Goal: Task Accomplishment & Management: Manage account settings

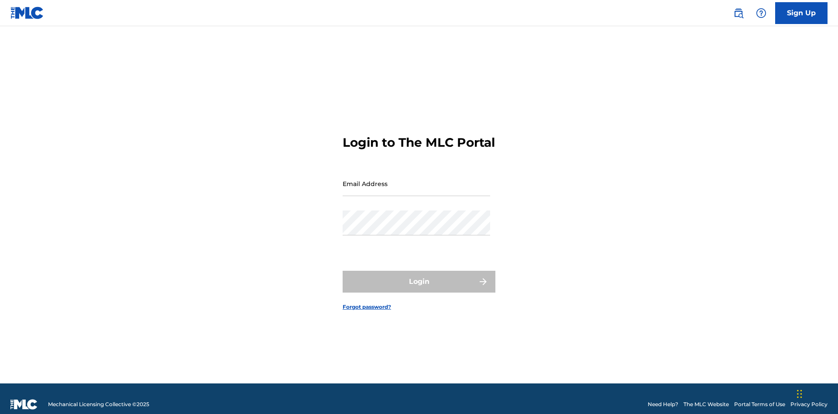
scroll to position [11, 0]
click at [416, 179] on input "Email Address" at bounding box center [416, 183] width 147 height 25
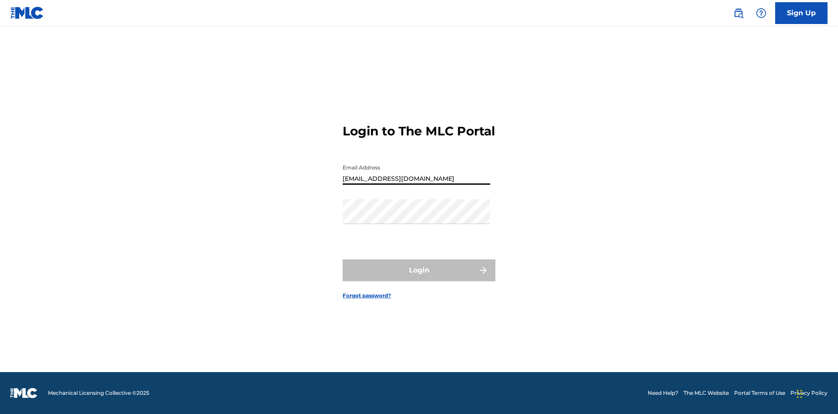
type input "[EMAIL_ADDRESS][DOMAIN_NAME]"
click at [419, 278] on button "Login" at bounding box center [419, 270] width 153 height 22
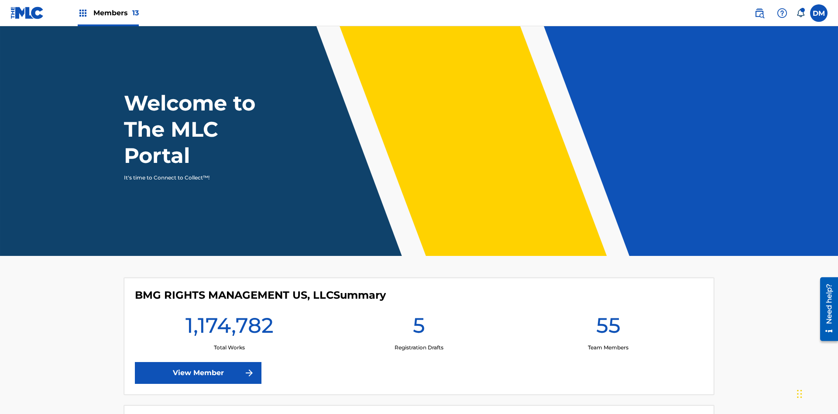
click at [108, 13] on span "Members 13" at bounding box center [115, 13] width 45 height 10
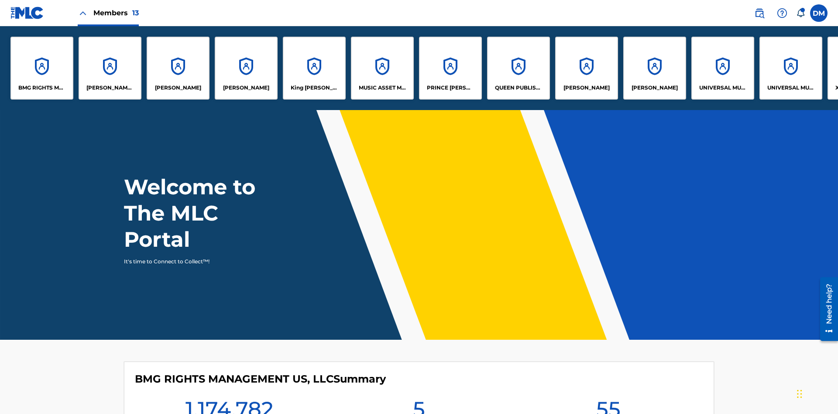
click at [518, 88] on p "QUEEN PUBLISHA" at bounding box center [519, 88] width 48 height 8
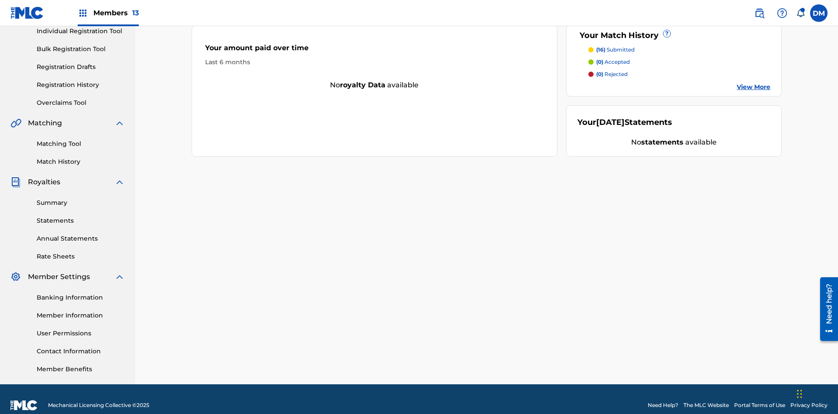
click at [81, 346] on link "Contact Information" at bounding box center [81, 350] width 88 height 9
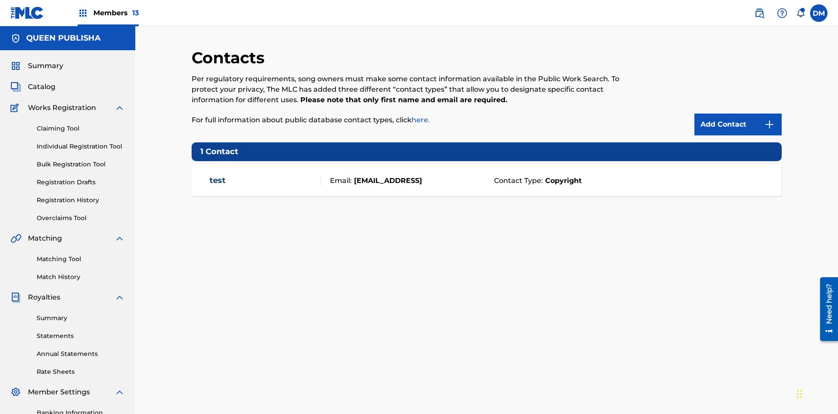
click at [108, 13] on span "Members 13" at bounding box center [115, 13] width 45 height 10
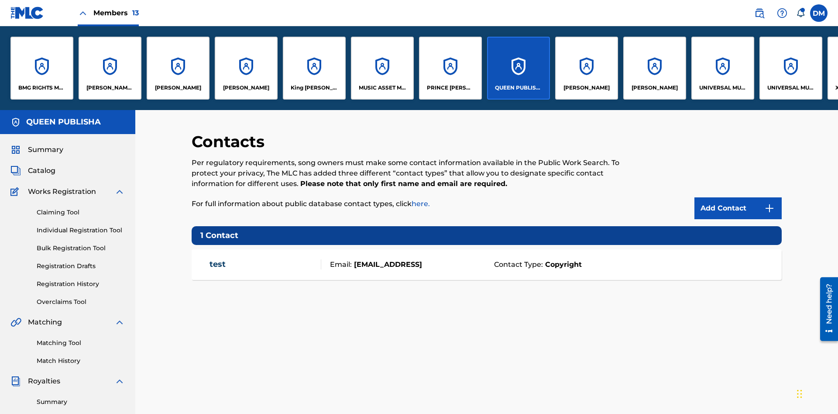
click at [178, 88] on p "[PERSON_NAME]" at bounding box center [178, 88] width 46 height 8
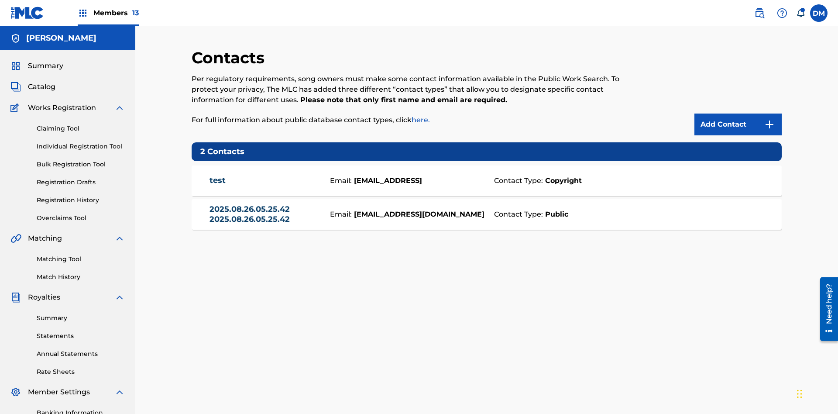
scroll to position [127, 0]
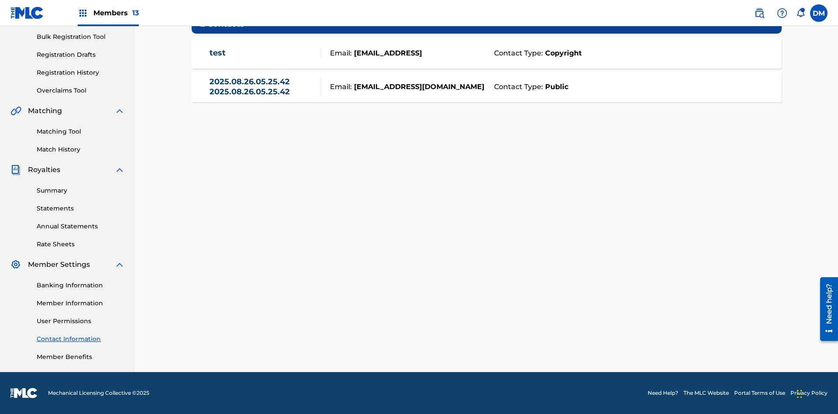
click at [555, 86] on strong "Public" at bounding box center [555, 87] width 25 height 10
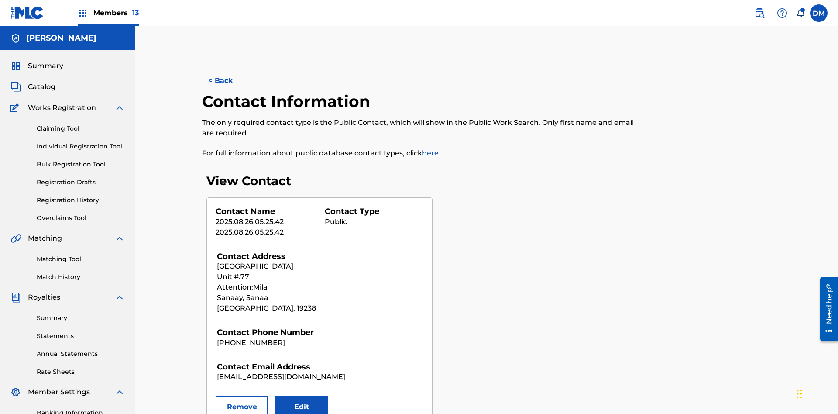
click at [242, 396] on button "Remove" at bounding box center [242, 407] width 52 height 22
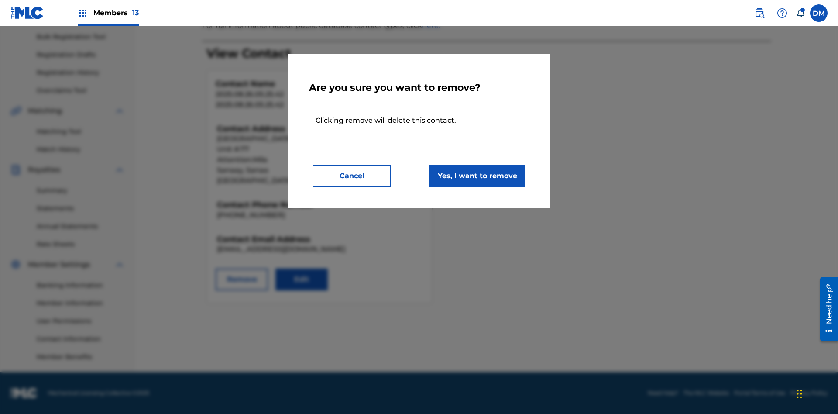
click at [477, 175] on button "Yes, I want to remove" at bounding box center [477, 176] width 96 height 22
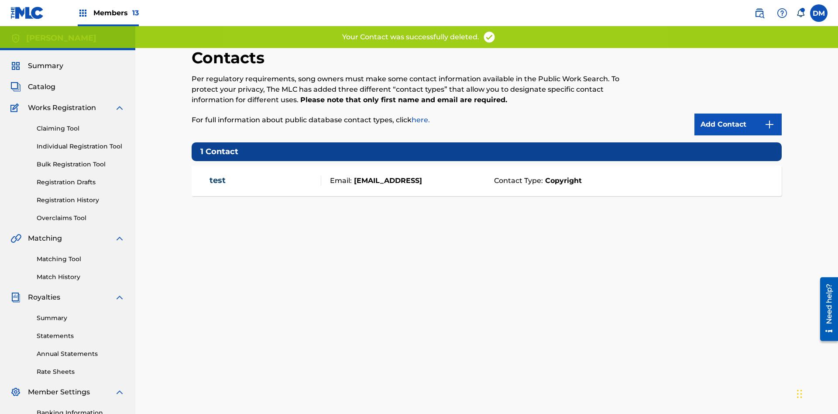
click at [108, 13] on span "Members 13" at bounding box center [115, 13] width 45 height 10
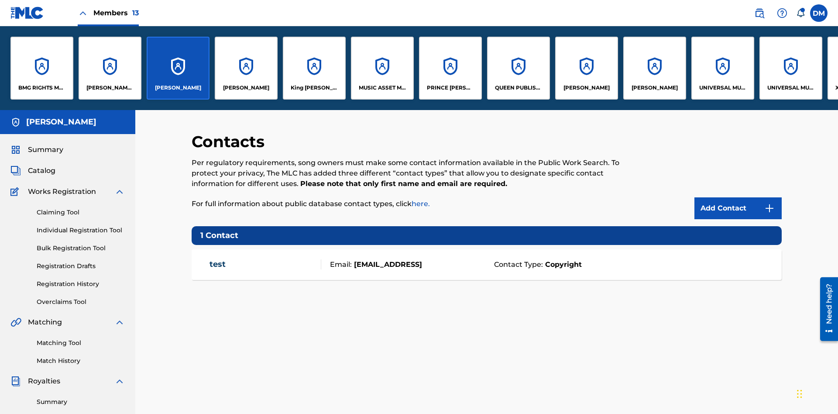
click at [518, 88] on p "QUEEN PUBLISHA" at bounding box center [519, 88] width 48 height 8
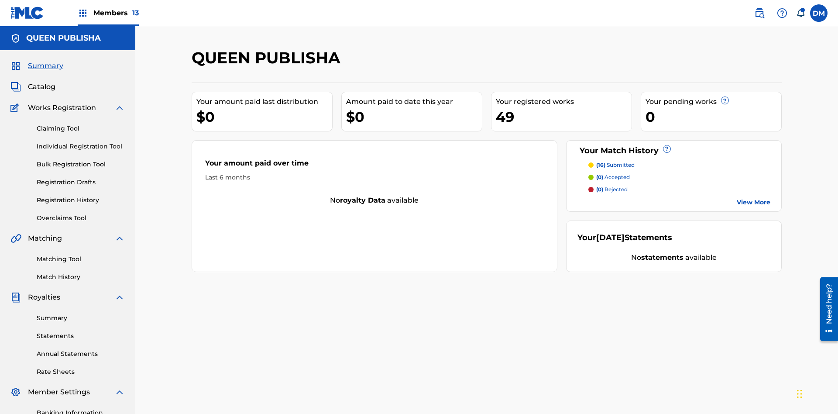
click at [41, 82] on span "Catalog" at bounding box center [41, 87] width 27 height 10
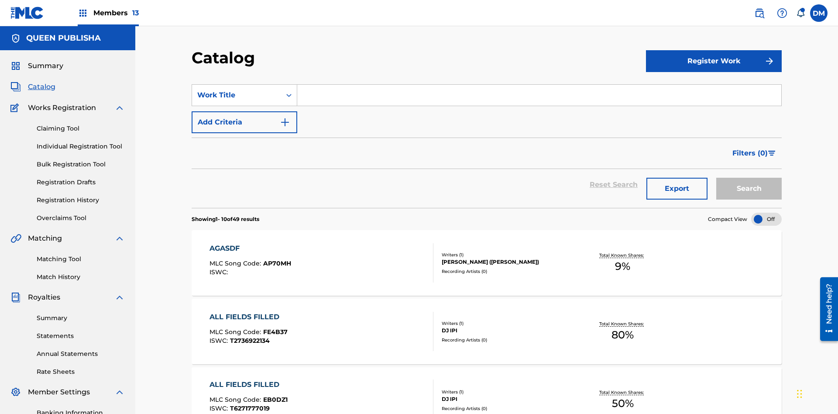
scroll to position [32, 0]
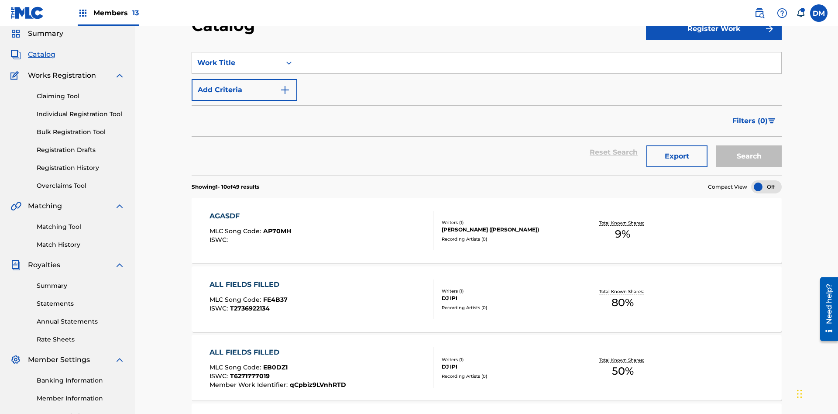
click at [539, 63] on input "Search Form" at bounding box center [539, 62] width 484 height 21
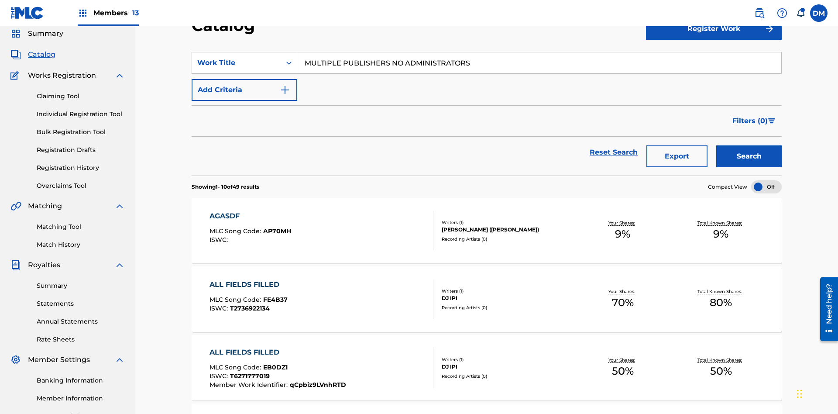
type input "MULTIPLE PUBLISHERS NO ADMINISTRATORS"
click at [749, 145] on button "Search" at bounding box center [748, 156] width 65 height 22
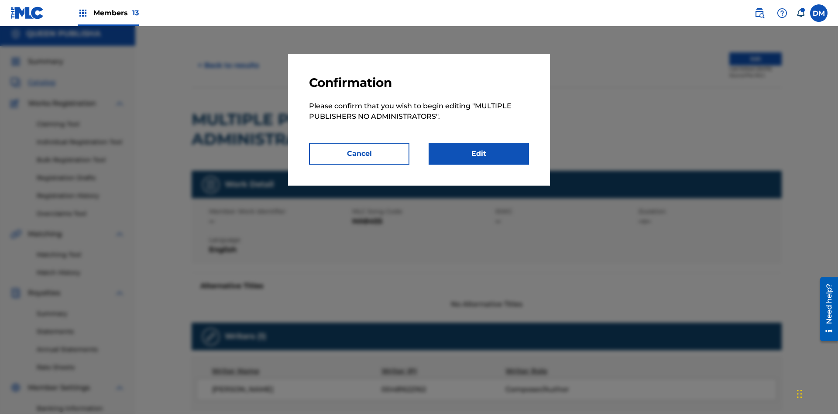
click at [479, 154] on link "Edit" at bounding box center [478, 154] width 100 height 22
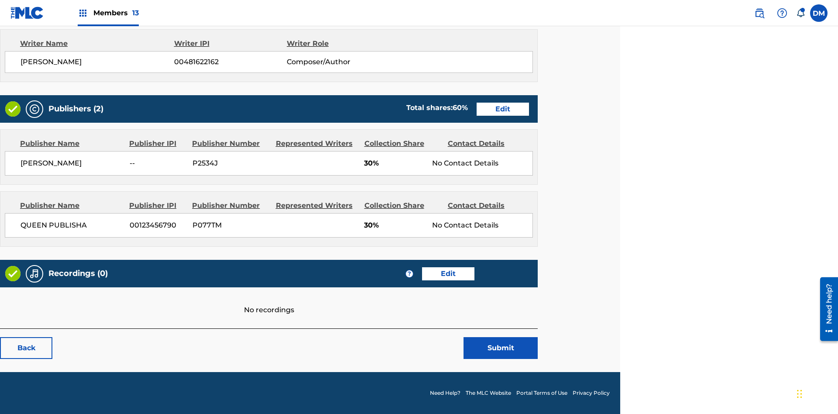
click at [108, 13] on span "Members 13" at bounding box center [115, 13] width 45 height 10
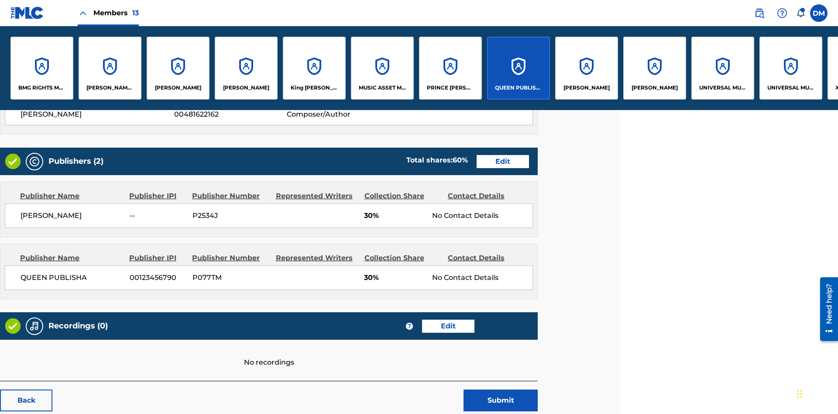
click at [518, 88] on p "QUEEN PUBLISHA" at bounding box center [519, 88] width 48 height 8
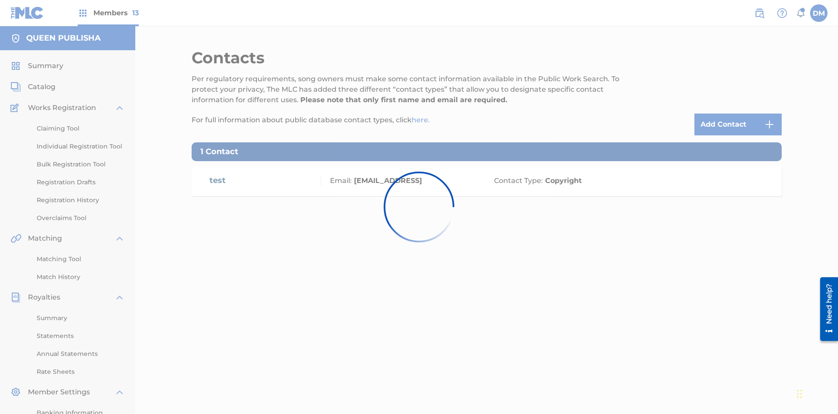
scroll to position [67, 0]
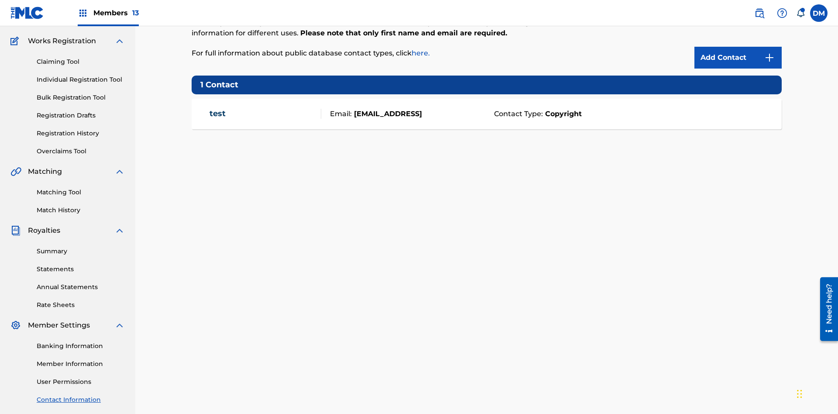
click at [769, 58] on img at bounding box center [769, 57] width 10 height 10
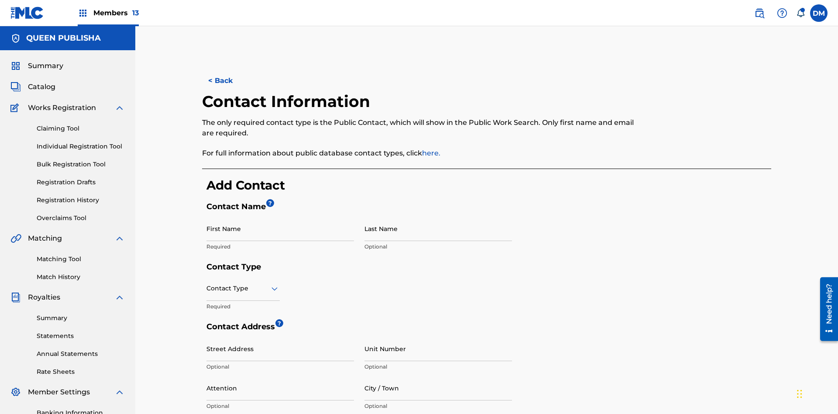
click at [280, 216] on input "First Name" at bounding box center [279, 228] width 147 height 25
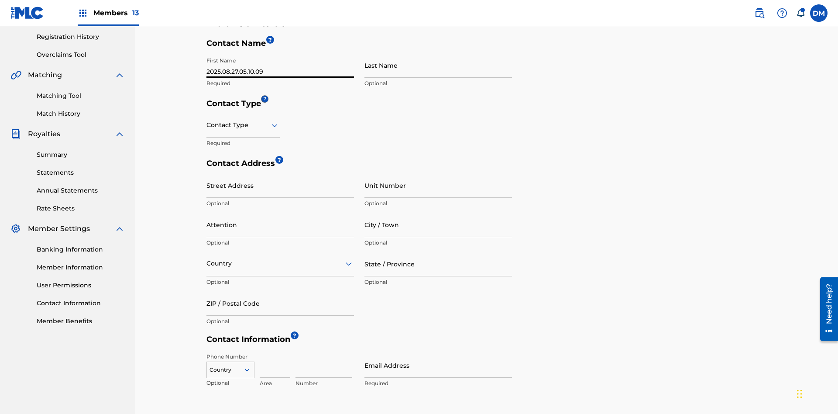
type input "2025.08.27.05.10.09"
click at [438, 65] on input "Last Name" at bounding box center [437, 65] width 147 height 25
type input "2025.08.27.05.10.09"
click at [207, 120] on input "text" at bounding box center [207, 124] width 2 height 9
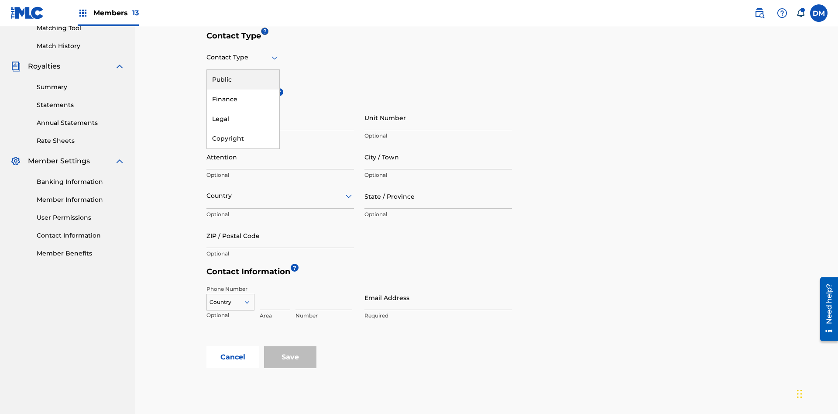
click at [243, 79] on div "Public" at bounding box center [243, 80] width 72 height 20
click at [438, 144] on input "City / Town" at bounding box center [437, 156] width 147 height 25
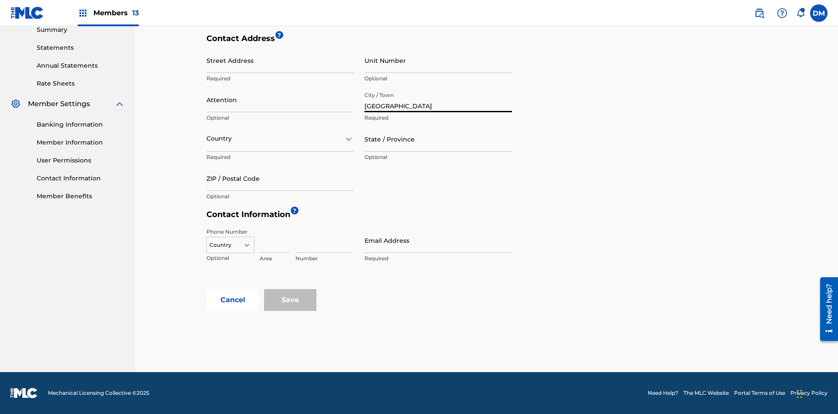
type input "[GEOGRAPHIC_DATA]"
click at [280, 65] on input "Street Address" at bounding box center [279, 60] width 147 height 25
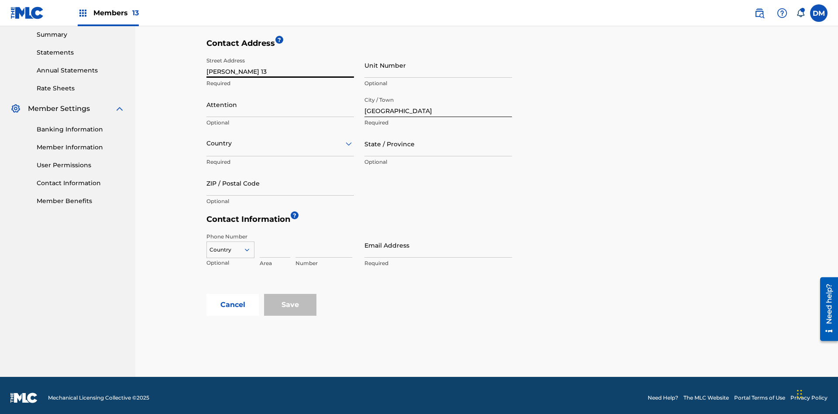
type input "[PERSON_NAME] 13"
click at [438, 65] on input "Unit Number" at bounding box center [437, 65] width 147 height 25
type input "9P"
click at [280, 99] on input "Attention" at bounding box center [279, 104] width 147 height 25
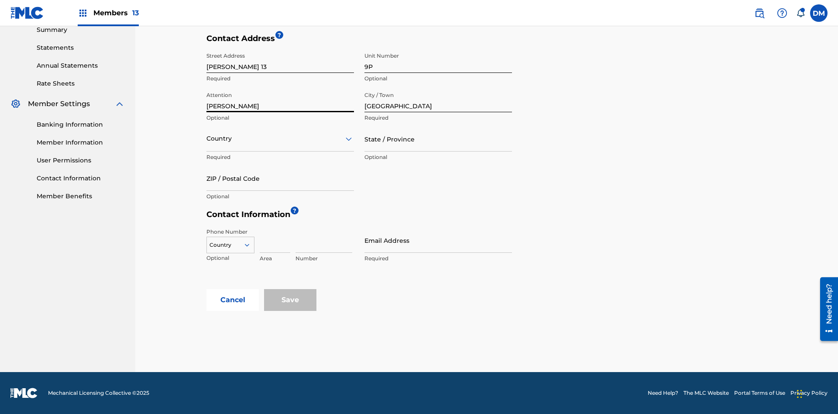
type input "[PERSON_NAME]"
click at [207, 138] on input "text" at bounding box center [207, 138] width 2 height 9
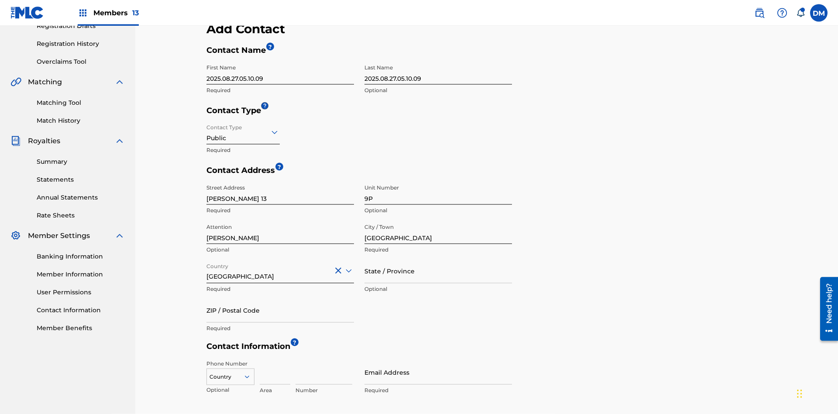
click at [438, 258] on input "State / Province" at bounding box center [437, 270] width 147 height 25
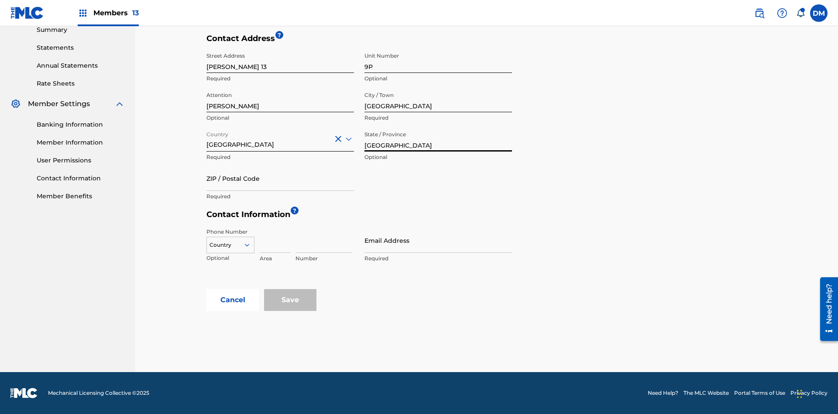
type input "[GEOGRAPHIC_DATA]"
click at [280, 178] on input "ZIP / Postal Code" at bounding box center [279, 178] width 147 height 25
type input "68080"
click at [250, 245] on icon at bounding box center [247, 245] width 8 height 8
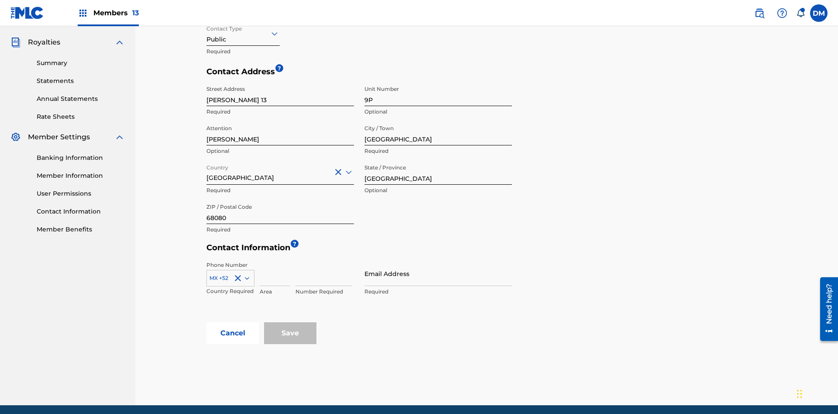
click at [275, 261] on input at bounding box center [275, 273] width 31 height 25
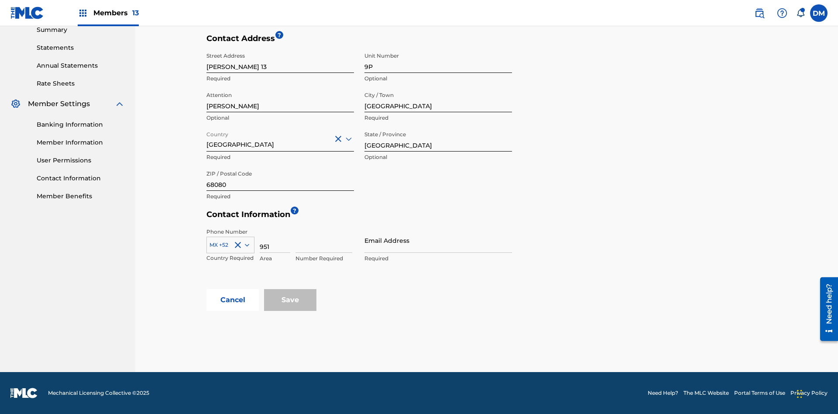
type input "951"
click at [324, 240] on input at bounding box center [323, 240] width 57 height 25
type input "5185312"
click at [438, 240] on input "Email Address" at bounding box center [437, 240] width 147 height 25
type input "[EMAIL_ADDRESS][DOMAIN_NAME]"
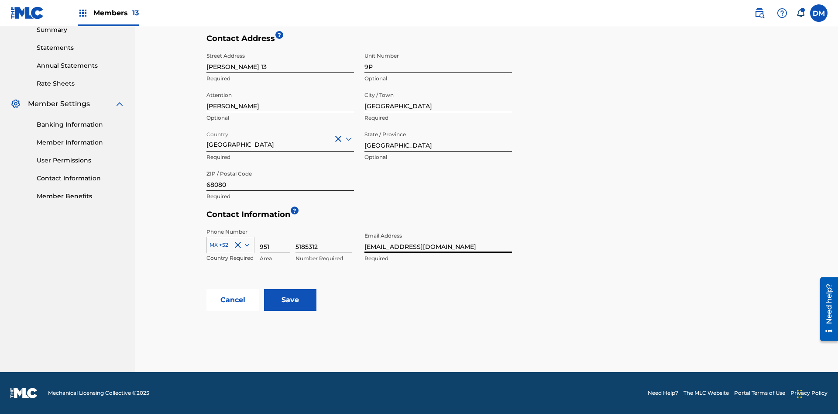
click at [290, 300] on input "Save" at bounding box center [290, 300] width 52 height 22
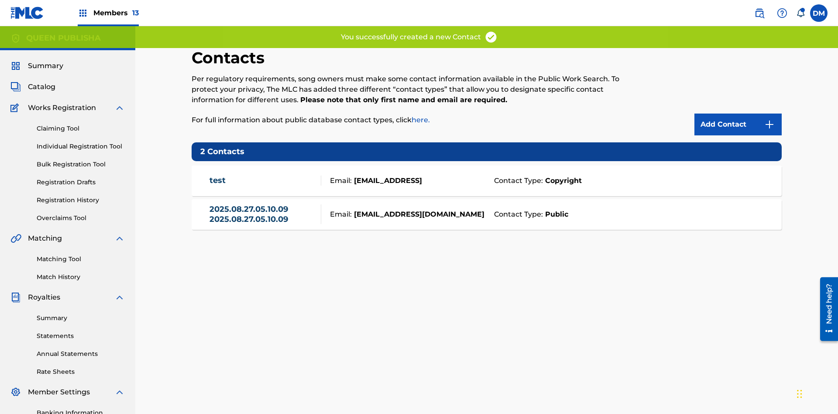
click at [108, 13] on span "Members 13" at bounding box center [115, 13] width 45 height 10
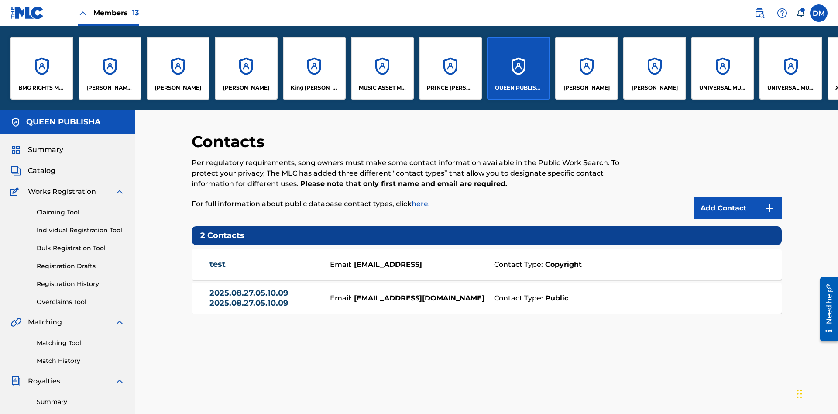
click at [178, 88] on p "[PERSON_NAME]" at bounding box center [178, 88] width 46 height 8
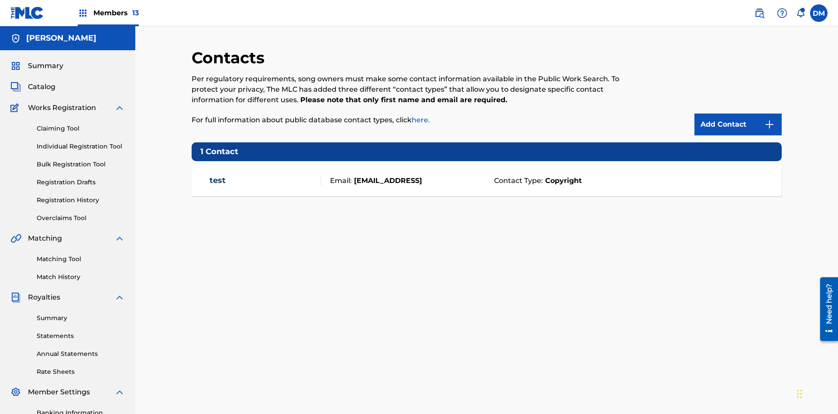
click at [769, 119] on img at bounding box center [769, 124] width 10 height 10
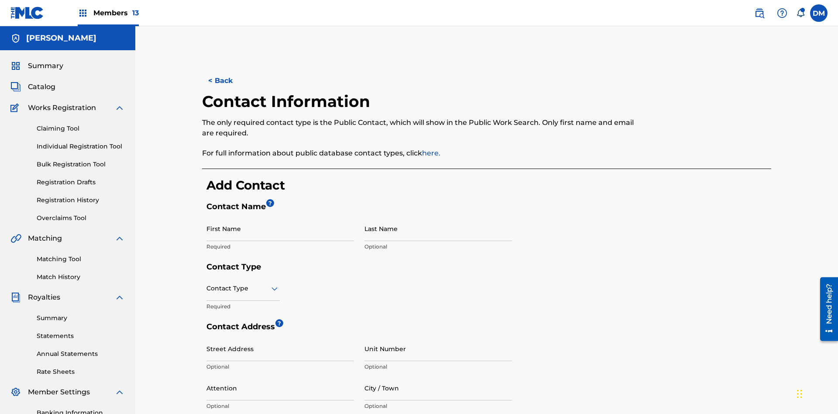
click at [280, 216] on input "First Name" at bounding box center [279, 228] width 147 height 25
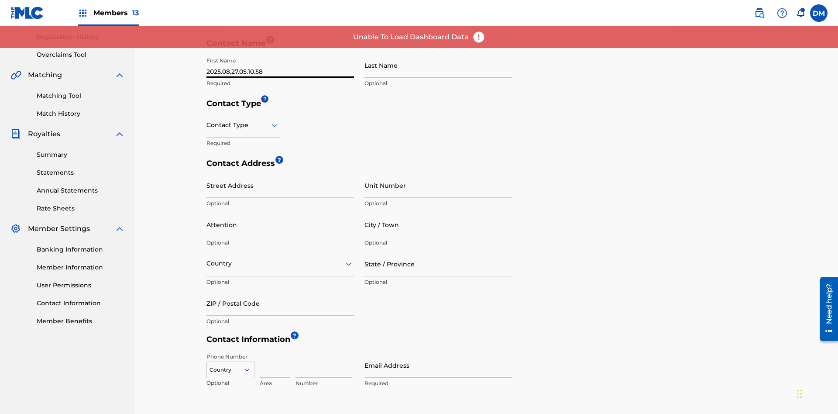
type input "2025.08.27.05.10.58"
click at [438, 65] on input "Last Name" at bounding box center [437, 65] width 147 height 25
type input "2025.08.27.05.10.58"
click at [207, 120] on input "text" at bounding box center [207, 124] width 2 height 9
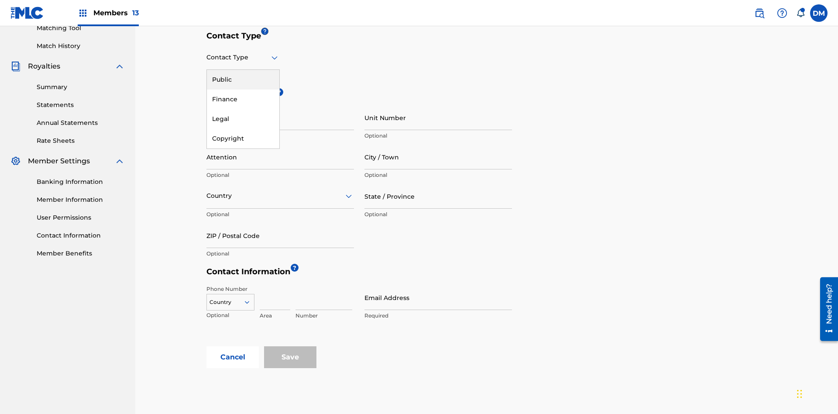
click at [243, 79] on div "Public" at bounding box center [243, 80] width 72 height 20
click at [438, 144] on input "City / Town" at bounding box center [437, 156] width 147 height 25
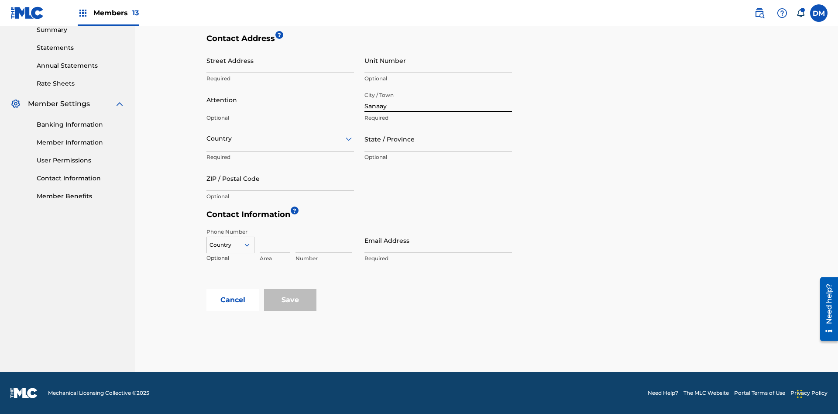
scroll to position [283, 0]
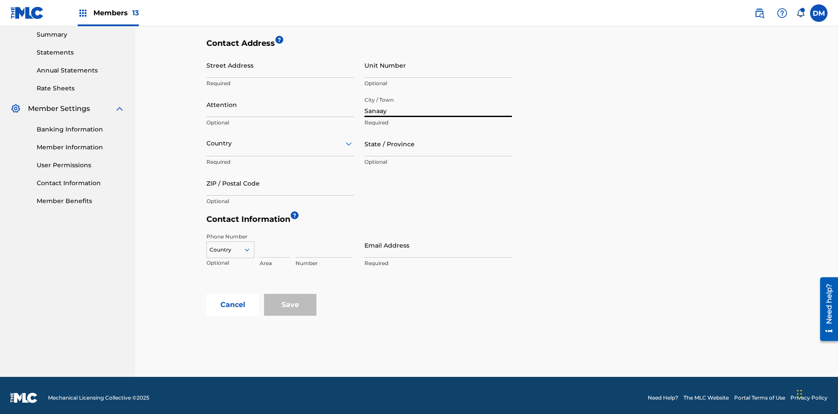
type input "Sanaay"
click at [280, 65] on input "Street Address" at bounding box center [279, 65] width 147 height 25
type input "[GEOGRAPHIC_DATA]"
click at [438, 65] on input "Unit Number" at bounding box center [437, 65] width 147 height 25
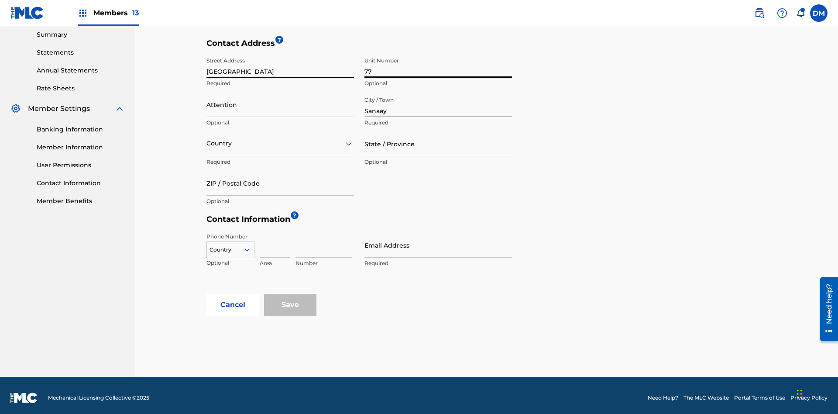
type input "77"
click at [280, 99] on input "Attention" at bounding box center [279, 104] width 147 height 25
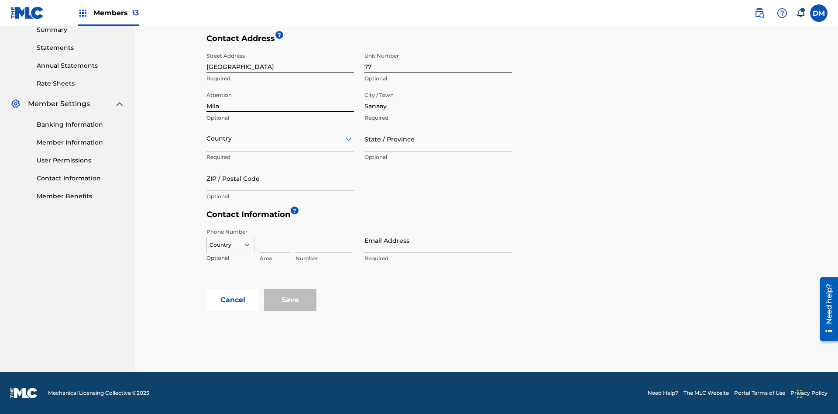
type input "Mila"
click at [207, 138] on input "text" at bounding box center [207, 138] width 2 height 9
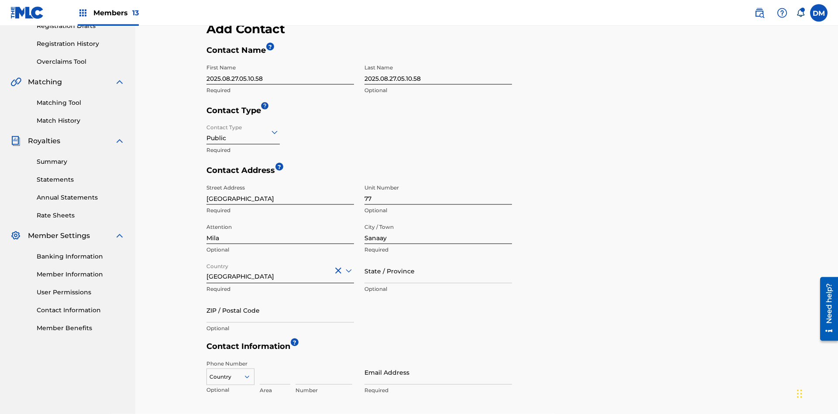
click at [438, 258] on input "State / Province" at bounding box center [437, 270] width 147 height 25
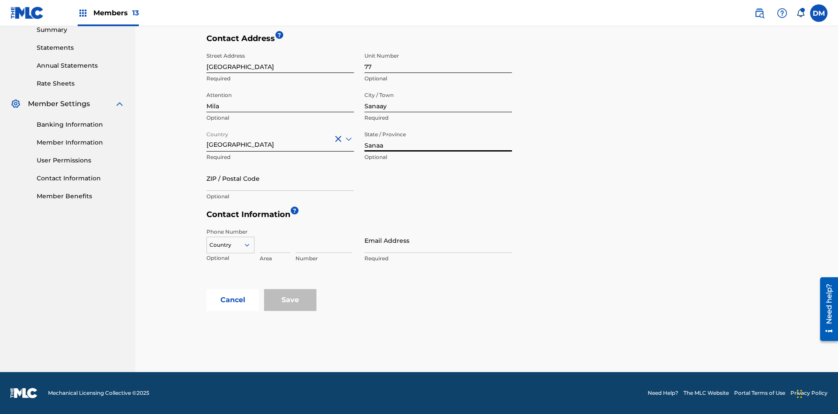
type input "Sanaa"
click at [280, 178] on input "ZIP / Postal Code" at bounding box center [279, 178] width 147 height 25
type input "19238"
click at [250, 245] on icon at bounding box center [247, 245] width 8 height 8
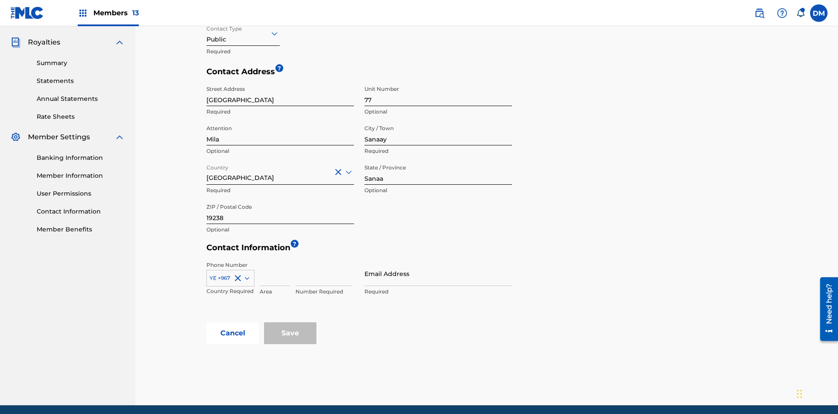
click at [275, 261] on input at bounding box center [275, 273] width 31 height 25
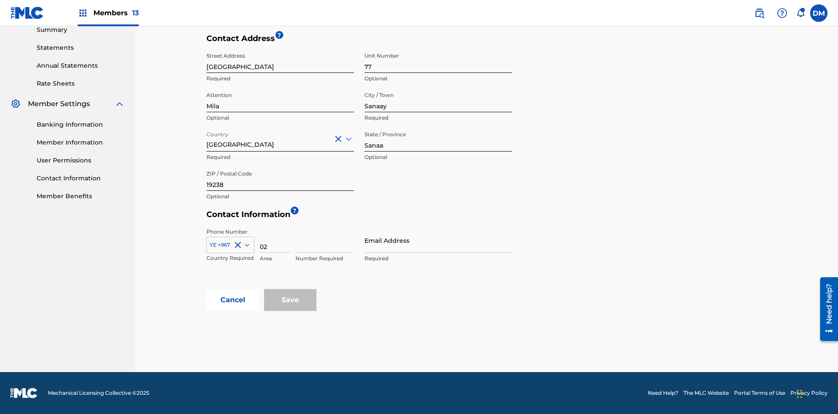
type input "02"
click at [324, 240] on input at bounding box center [323, 240] width 57 height 25
type input "255435"
click at [438, 240] on input "Email Address" at bounding box center [437, 240] width 147 height 25
type input "[EMAIL_ADDRESS][DOMAIN_NAME]"
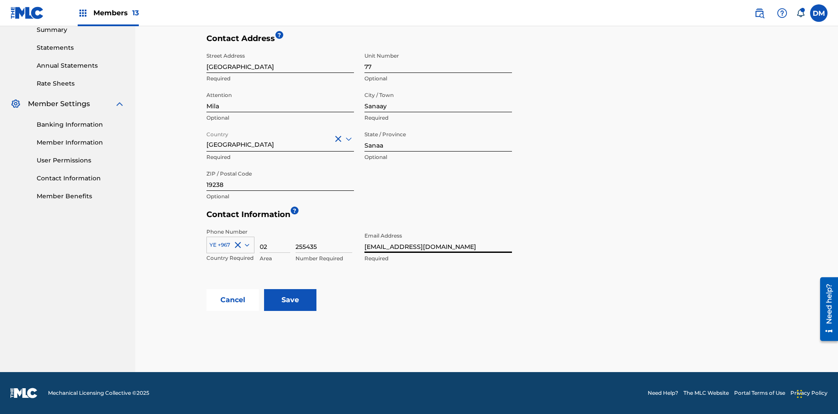
click at [290, 300] on input "Save" at bounding box center [290, 300] width 52 height 22
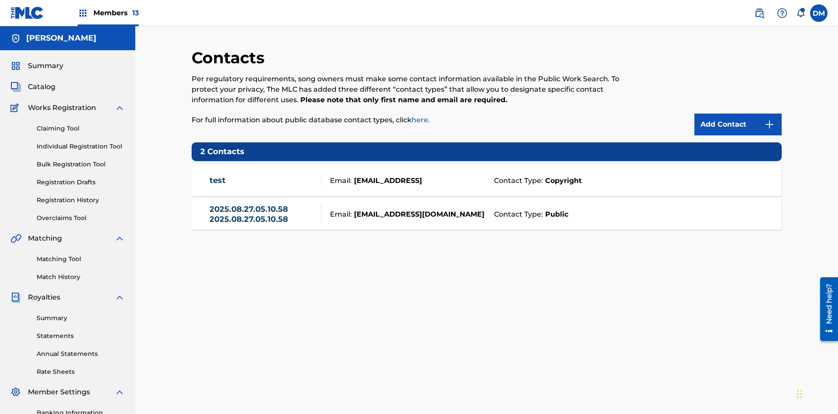
click at [108, 13] on span "Members 13" at bounding box center [115, 13] width 45 height 10
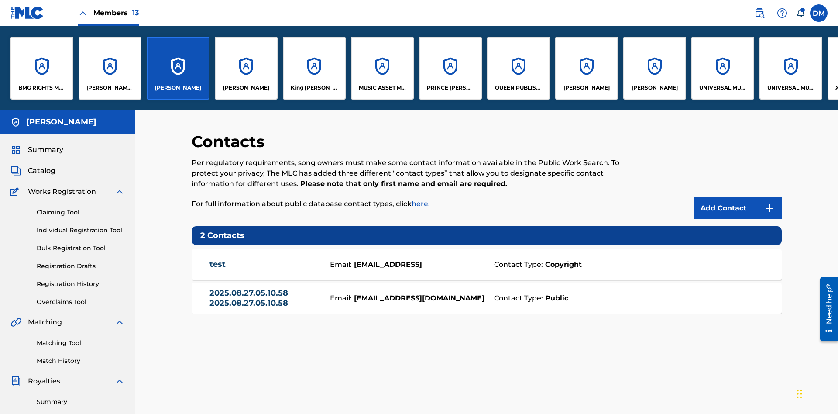
click at [178, 88] on p "[PERSON_NAME]" at bounding box center [178, 88] width 46 height 8
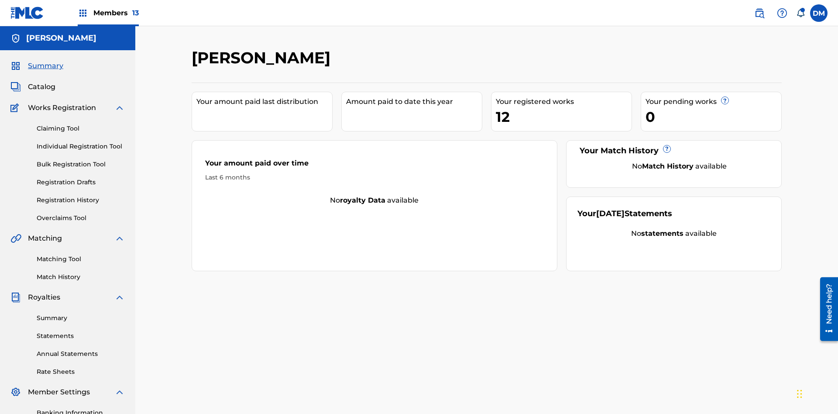
click at [41, 82] on span "Catalog" at bounding box center [41, 87] width 27 height 10
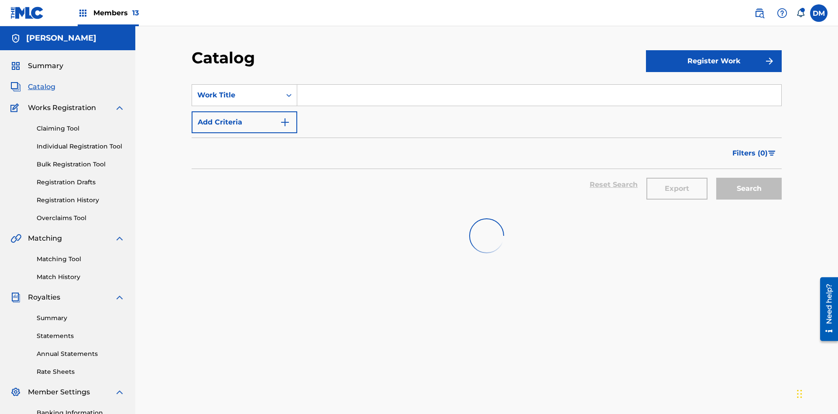
click at [539, 85] on input "Search Form" at bounding box center [539, 95] width 484 height 21
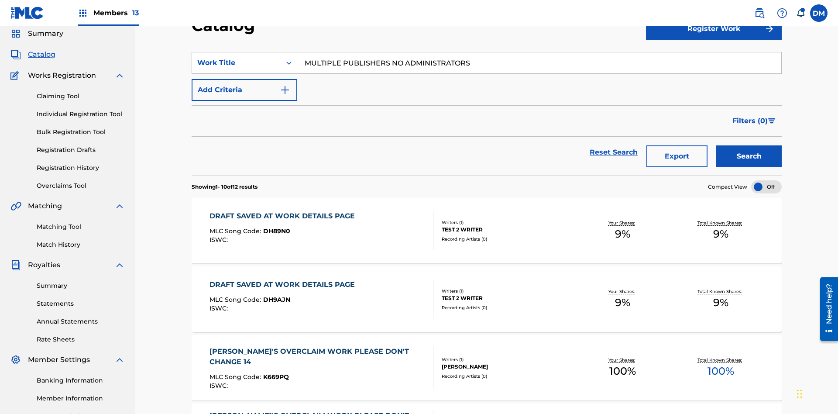
type input "MULTIPLE PUBLISHERS NO ADMINISTRATORS"
click at [749, 145] on button "Search" at bounding box center [748, 156] width 65 height 22
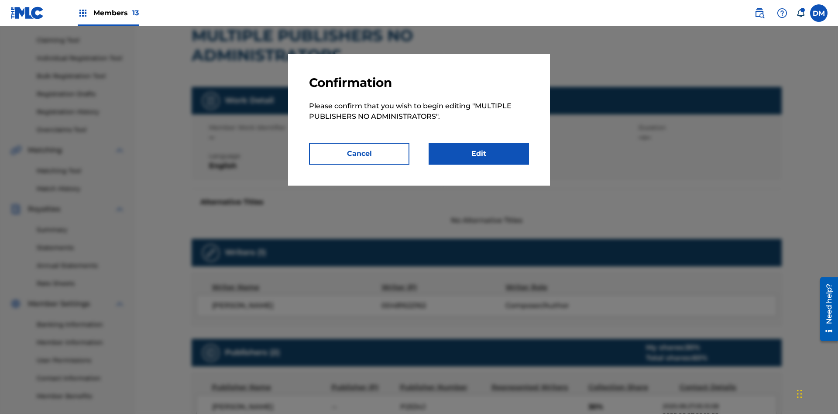
click at [479, 154] on link "Edit" at bounding box center [478, 154] width 100 height 22
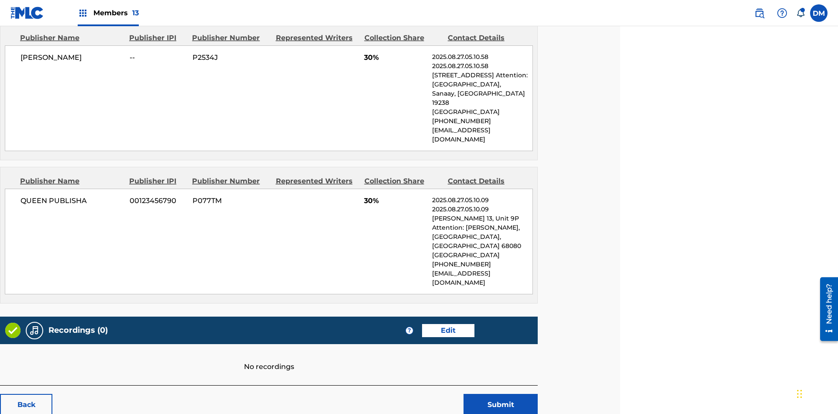
click at [108, 13] on span "Members 13" at bounding box center [115, 13] width 45 height 10
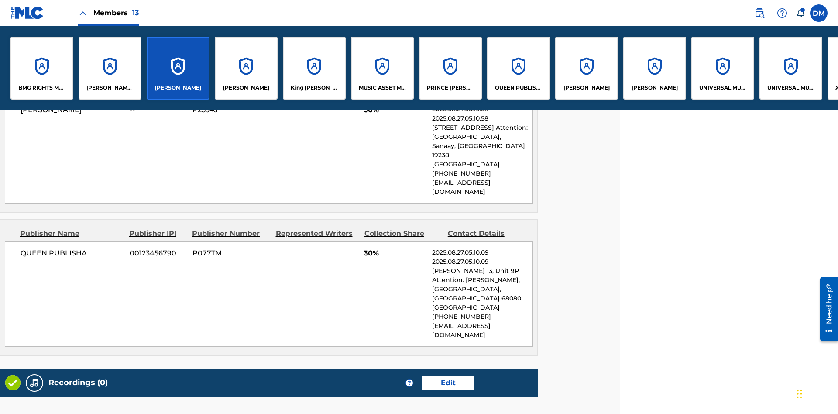
click at [518, 88] on p "QUEEN PUBLISHA" at bounding box center [519, 88] width 48 height 8
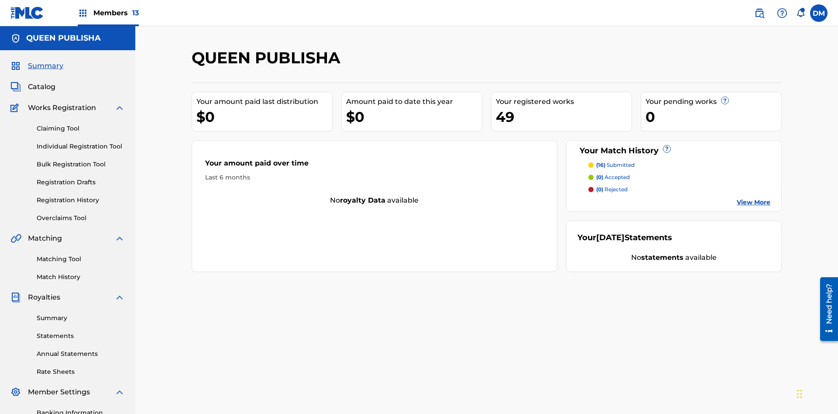
click at [41, 82] on span "Catalog" at bounding box center [41, 87] width 27 height 10
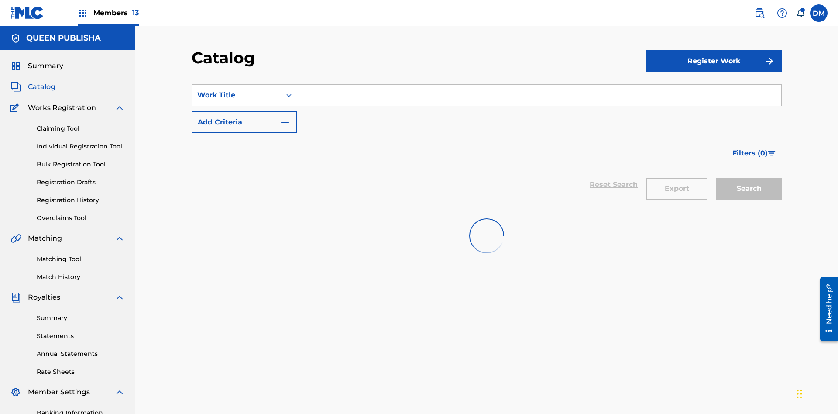
click at [539, 85] on input "Search Form" at bounding box center [539, 95] width 484 height 21
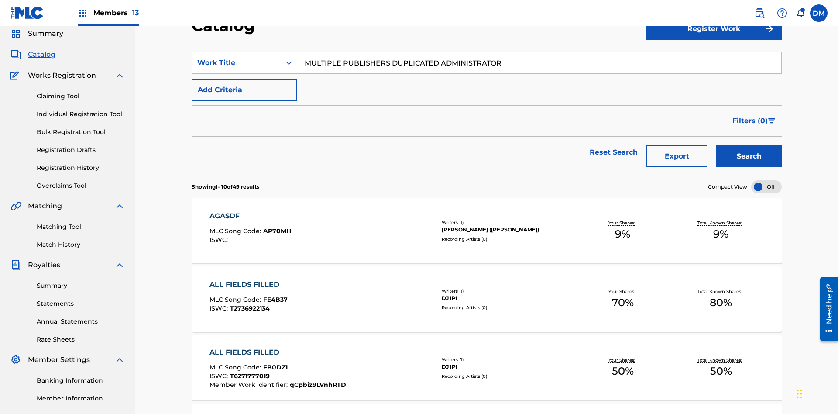
type input "MULTIPLE PUBLISHERS DUPLICATED ADMINISTRATOR"
click at [749, 145] on button "Search" at bounding box center [748, 156] width 65 height 22
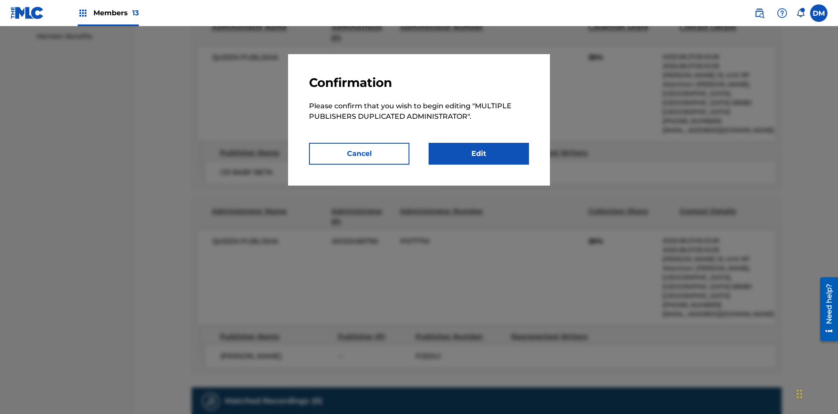
scroll to position [4, 0]
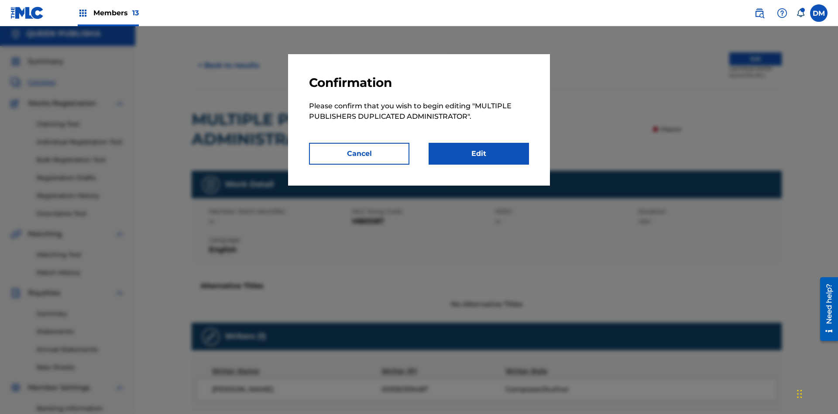
click at [479, 154] on link "Edit" at bounding box center [478, 154] width 100 height 22
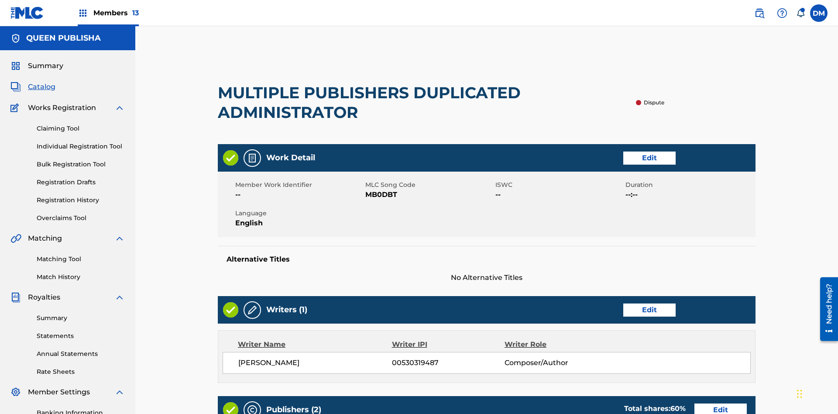
scroll to position [448, 218]
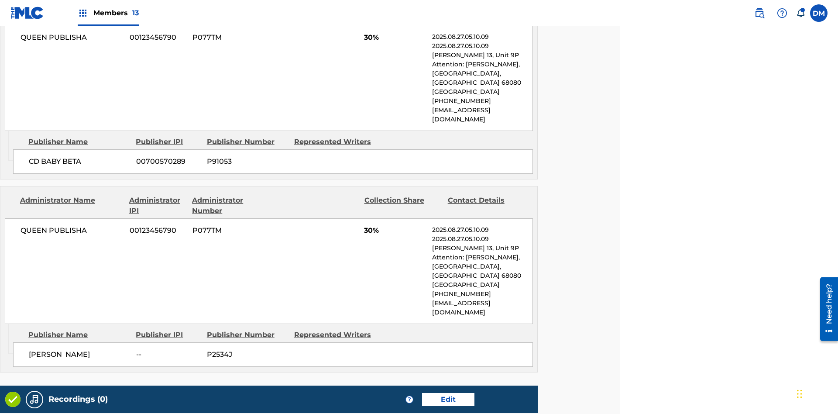
click at [108, 13] on span "Members 13" at bounding box center [115, 13] width 45 height 10
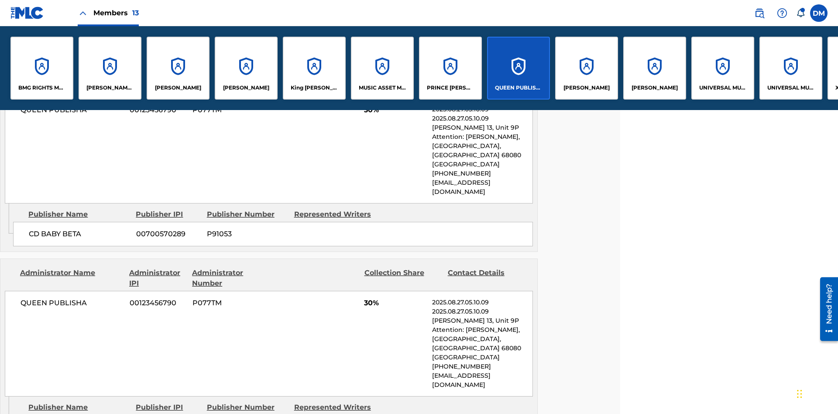
click at [518, 88] on p "QUEEN PUBLISHA" at bounding box center [519, 88] width 48 height 8
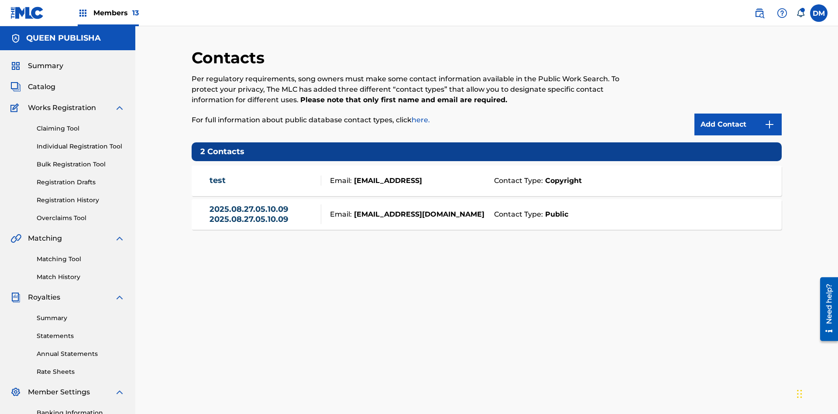
scroll to position [127, 0]
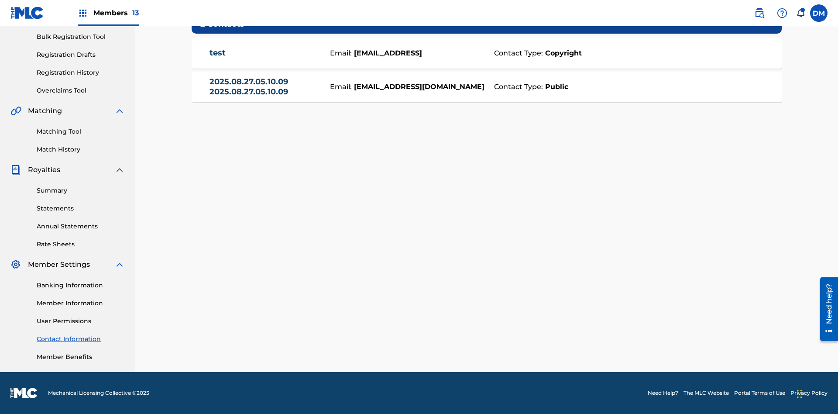
click at [555, 86] on strong "Public" at bounding box center [555, 87] width 25 height 10
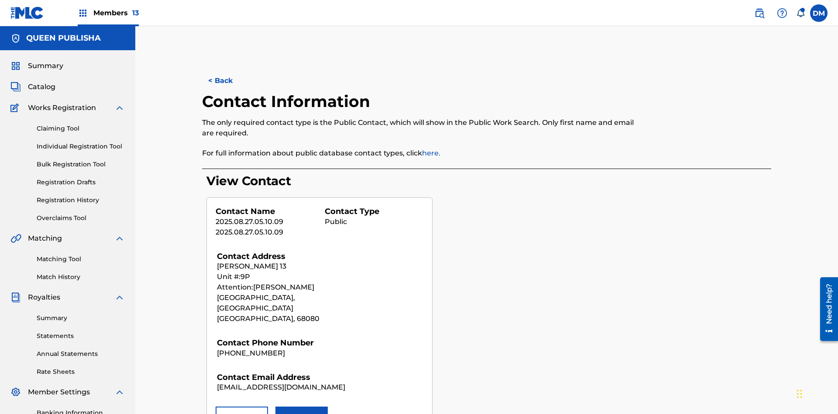
click at [242, 406] on button "Remove" at bounding box center [242, 417] width 52 height 22
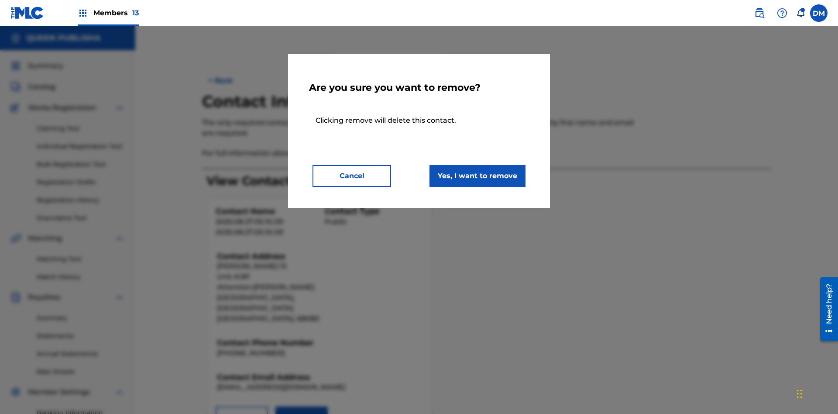
scroll to position [127, 0]
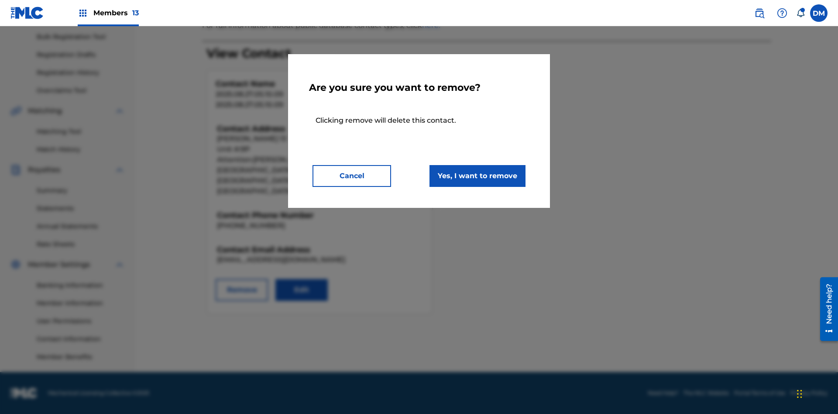
click at [477, 175] on button "Yes, I want to remove" at bounding box center [477, 176] width 96 height 22
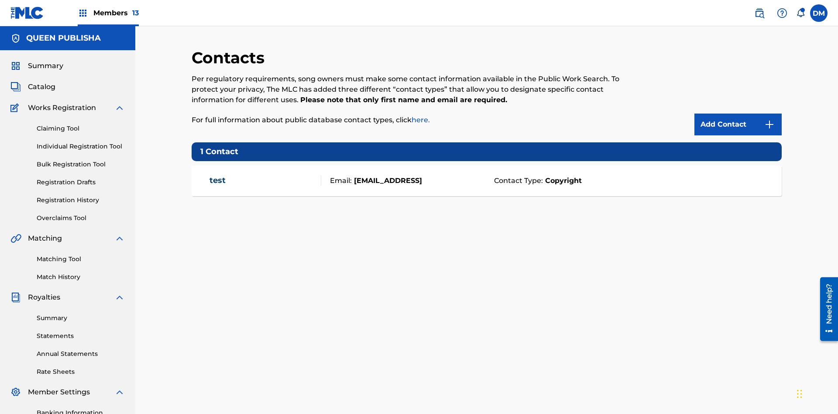
click at [108, 13] on span "Members 13" at bounding box center [115, 13] width 45 height 10
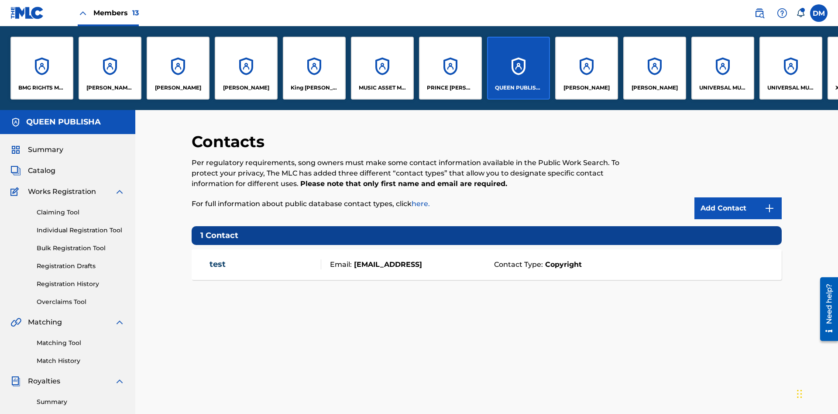
click at [518, 88] on p "QUEEN PUBLISHA" at bounding box center [519, 88] width 48 height 8
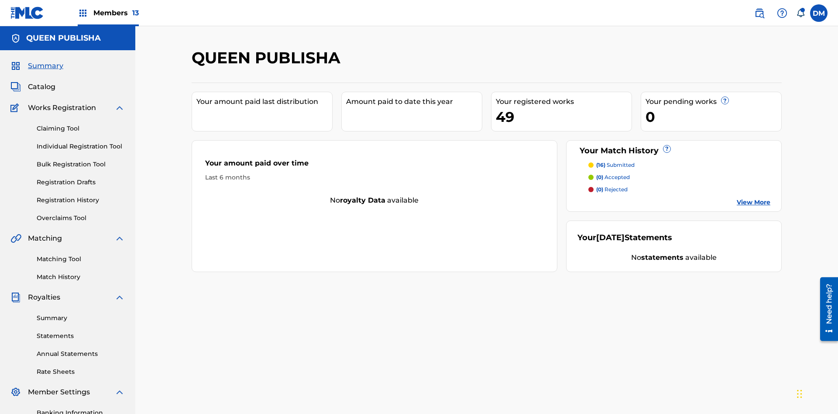
click at [41, 82] on span "Catalog" at bounding box center [41, 87] width 27 height 10
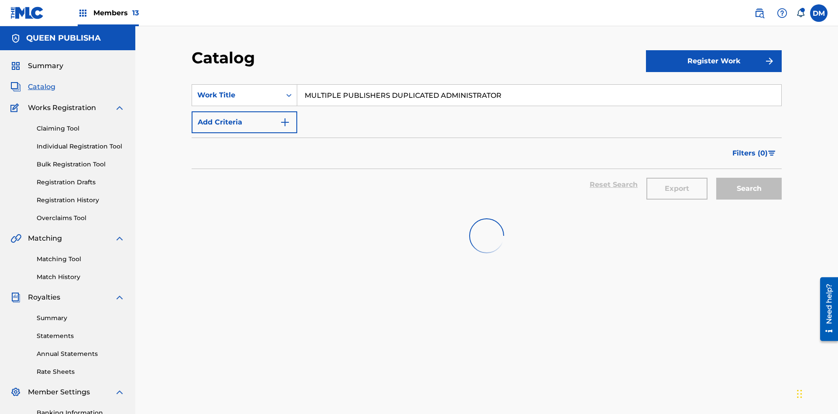
click at [539, 85] on input "MULTIPLE PUBLISHERS DUPLICATED ADMINISTRATOR" at bounding box center [539, 95] width 484 height 21
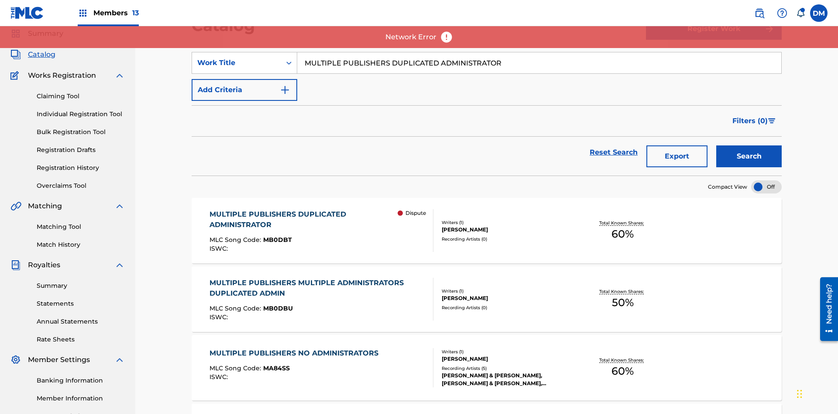
type input "MULTIPLE PUBLISHERS DUPLICATED ADMINISTRATOR"
click at [749, 156] on button "Search" at bounding box center [748, 156] width 65 height 22
